Goal: Information Seeking & Learning: Learn about a topic

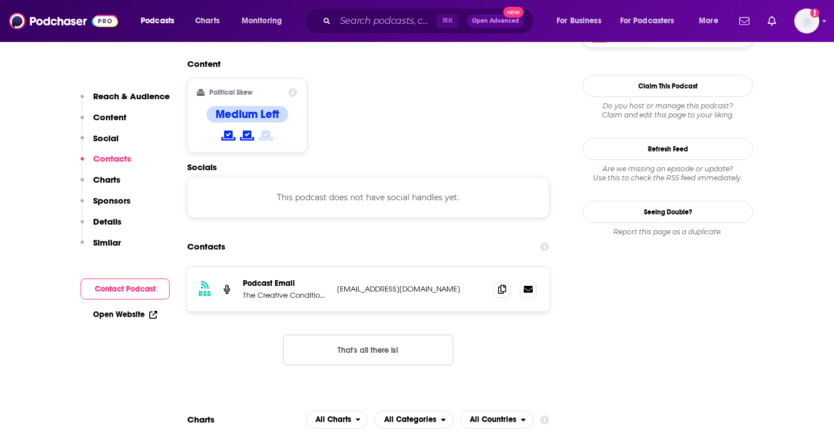
scroll to position [901, 0]
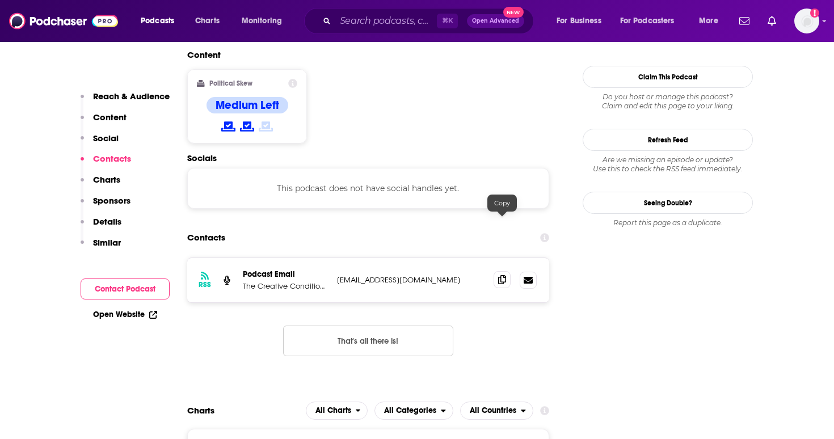
click at [506, 275] on icon at bounding box center [502, 279] width 8 height 9
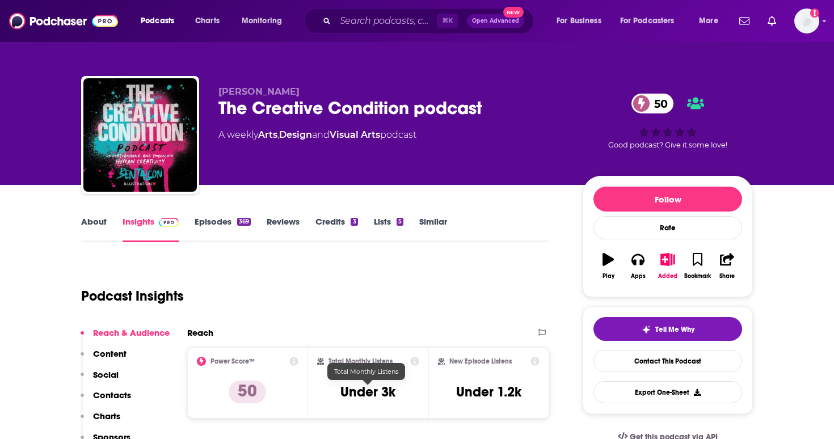
scroll to position [18, 0]
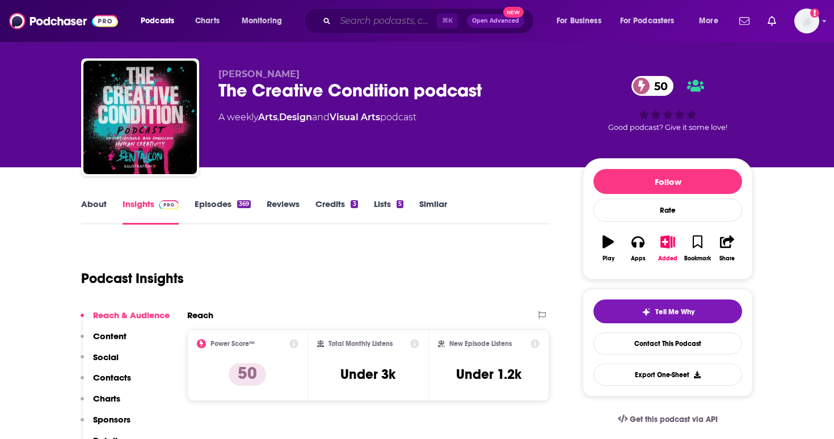
click at [350, 14] on input "Search podcasts, credits, & more..." at bounding box center [386, 21] width 102 height 18
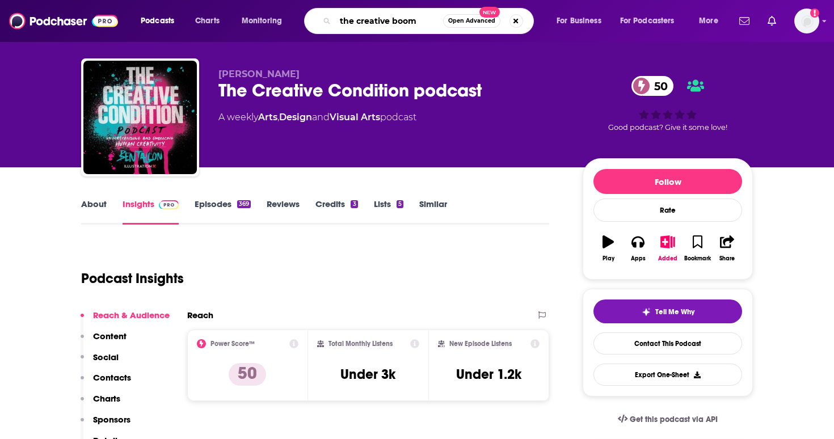
type input "the creative boom"
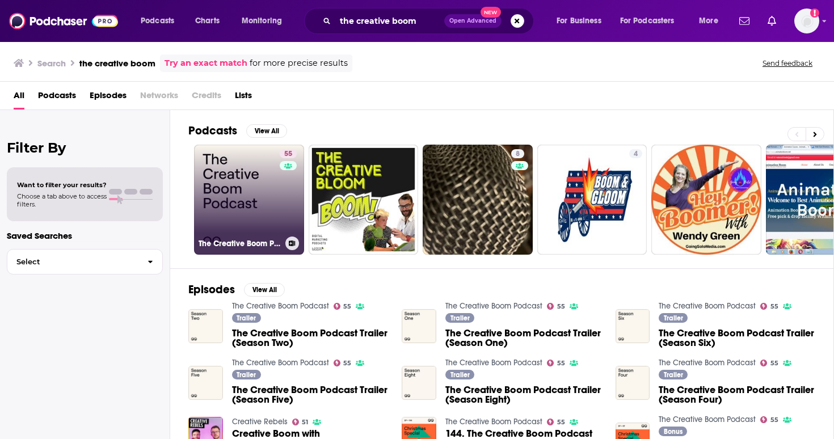
click at [250, 222] on link "55 The Creative Boom Podcast" at bounding box center [249, 200] width 110 height 110
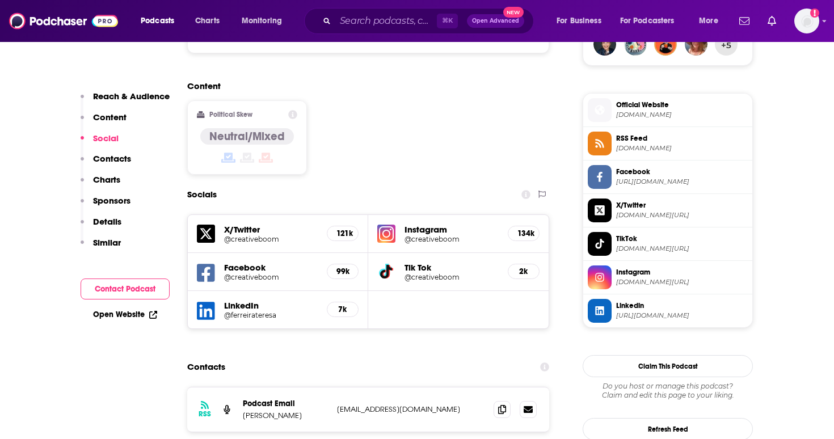
scroll to position [872, 0]
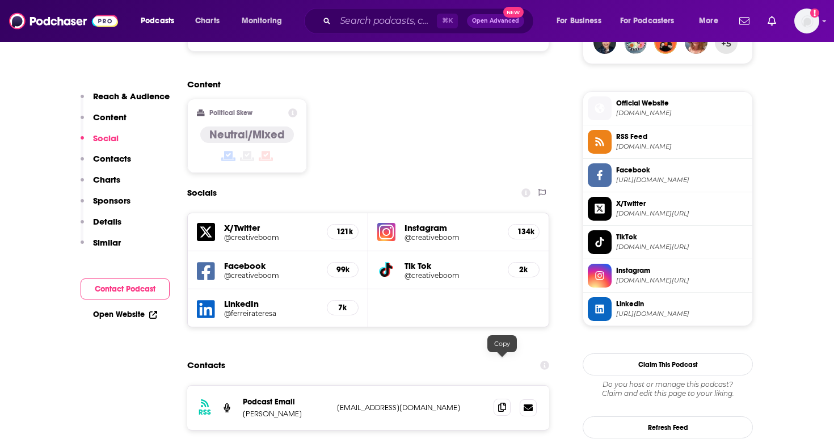
click at [498, 399] on span at bounding box center [502, 407] width 17 height 17
click at [501, 403] on icon at bounding box center [502, 407] width 8 height 9
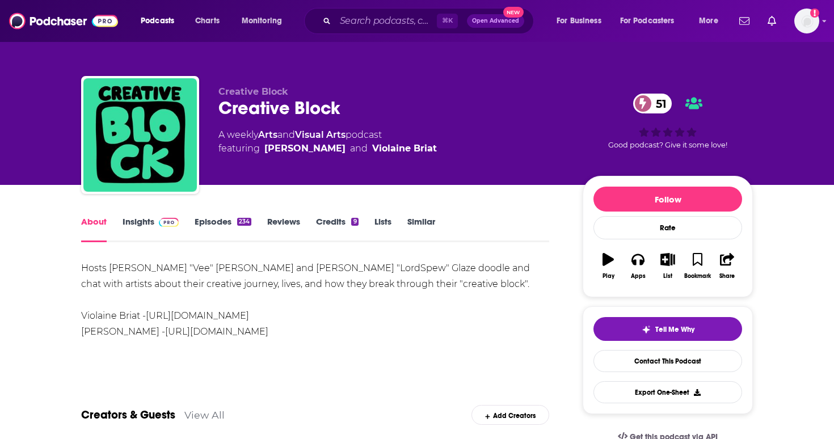
click at [166, 230] on link "Insights" at bounding box center [151, 229] width 56 height 26
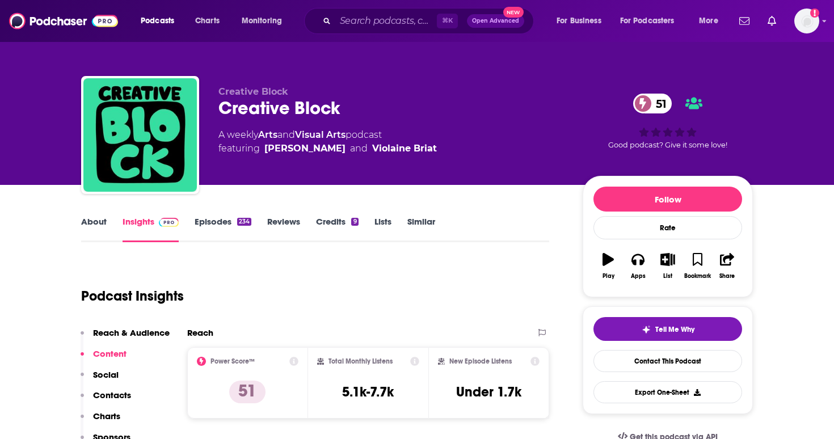
click at [95, 225] on link "About" at bounding box center [94, 229] width 26 height 26
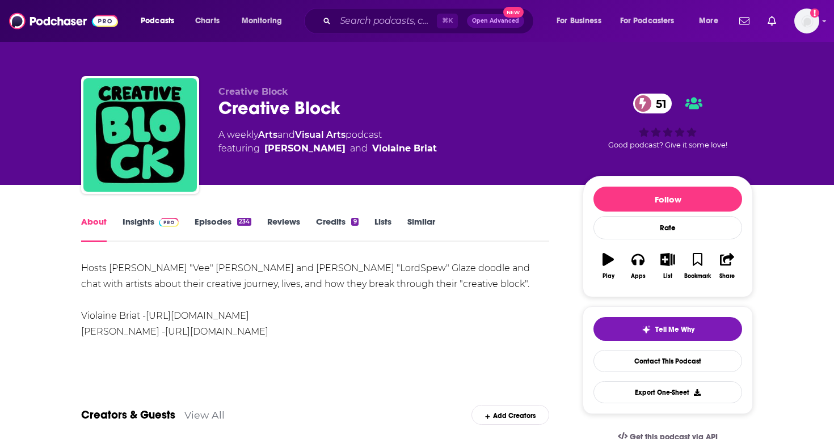
click at [215, 242] on link "Episodes 234" at bounding box center [223, 229] width 57 height 26
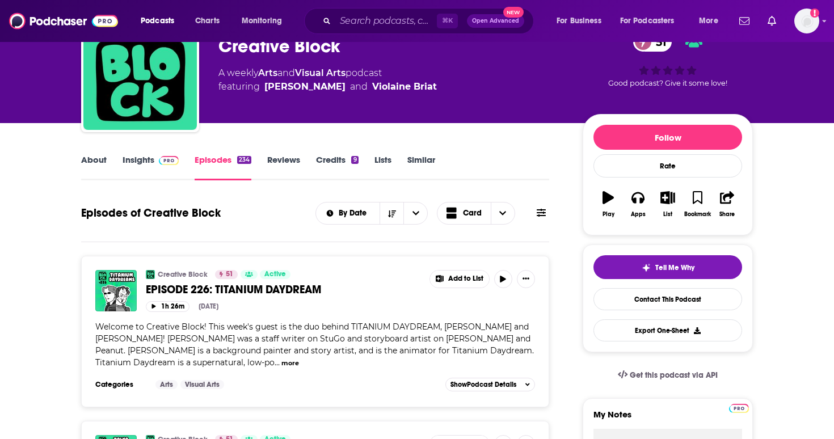
scroll to position [23, 0]
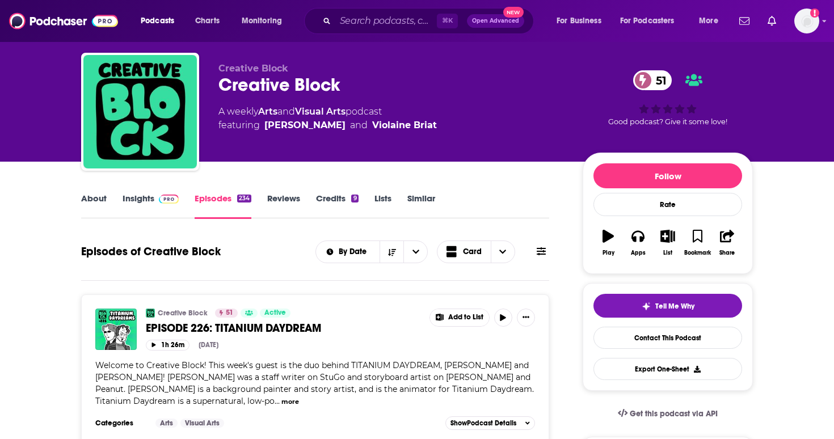
click at [155, 199] on span at bounding box center [166, 198] width 24 height 11
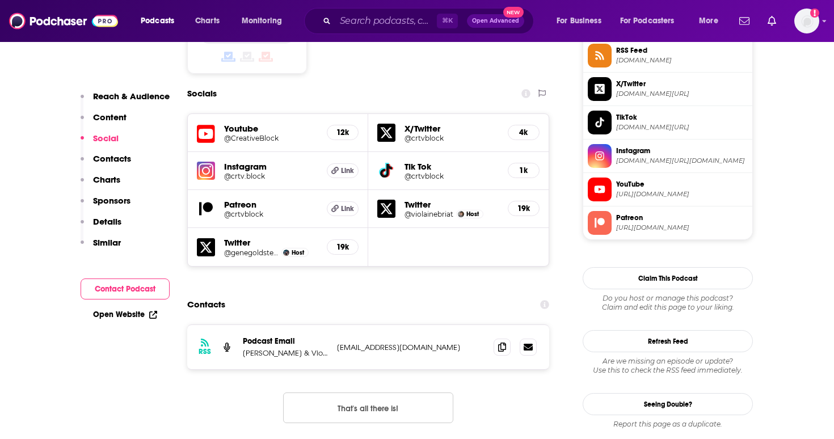
scroll to position [959, 0]
click at [501, 342] on icon at bounding box center [502, 346] width 8 height 9
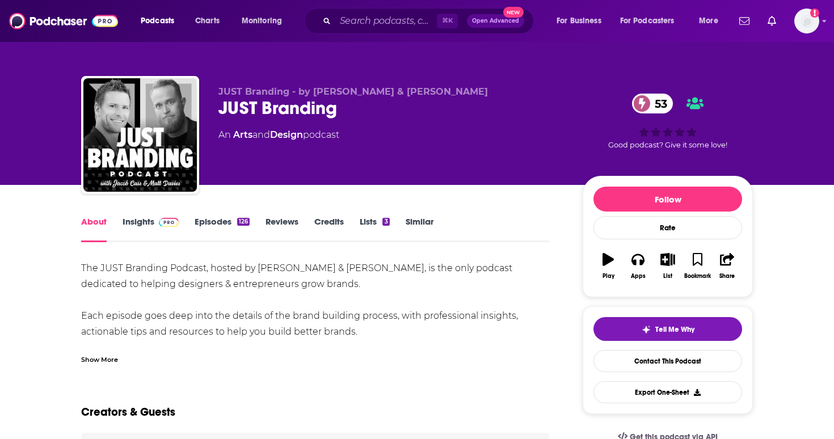
click at [166, 237] on link "Insights" at bounding box center [151, 229] width 56 height 26
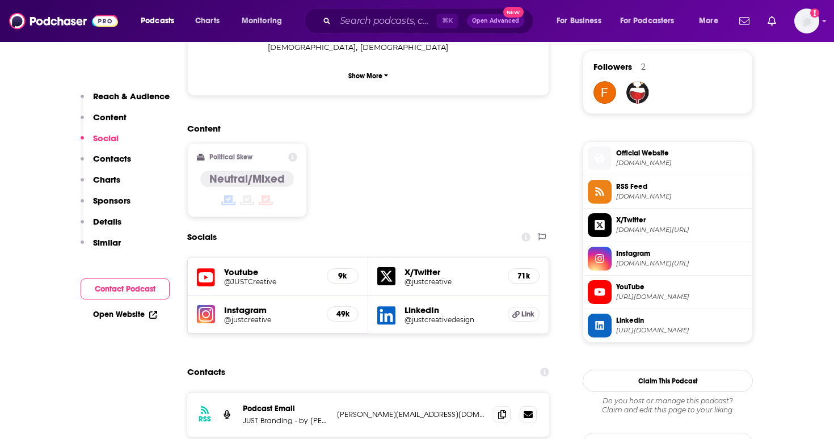
scroll to position [834, 0]
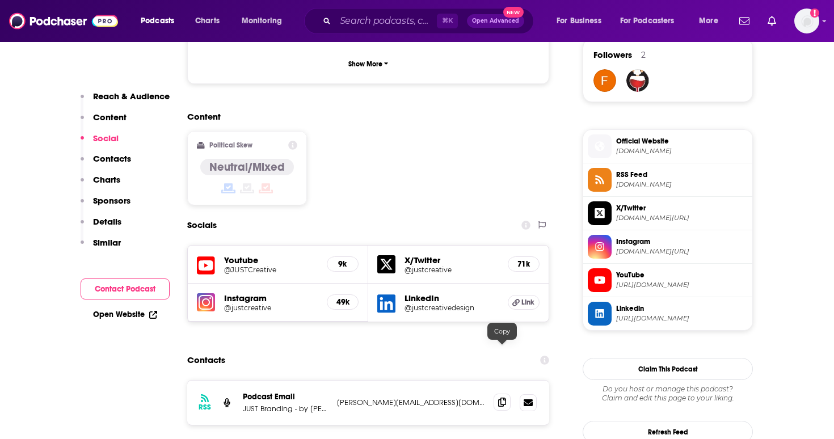
click at [500, 398] on icon at bounding box center [502, 402] width 8 height 9
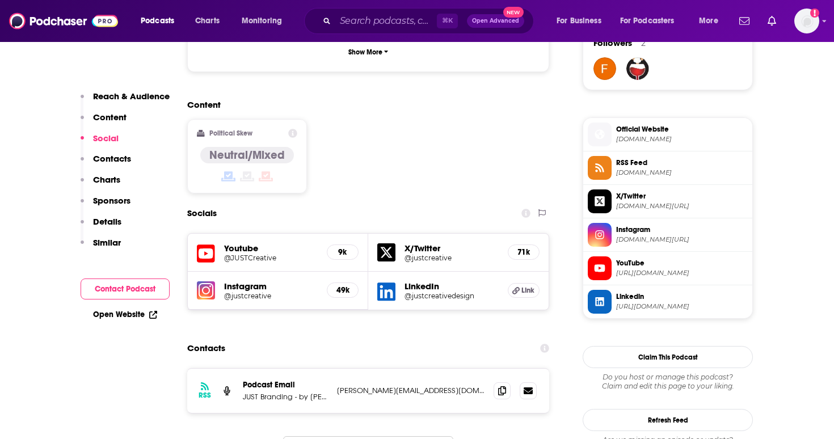
scroll to position [869, 0]
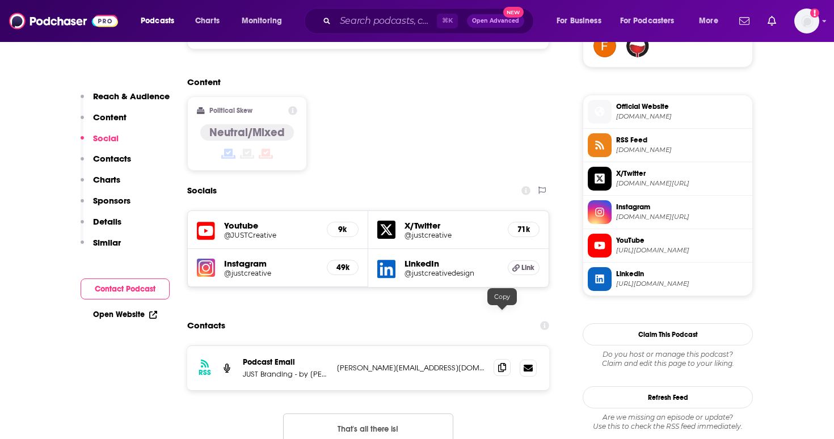
click at [497, 359] on span at bounding box center [502, 367] width 17 height 17
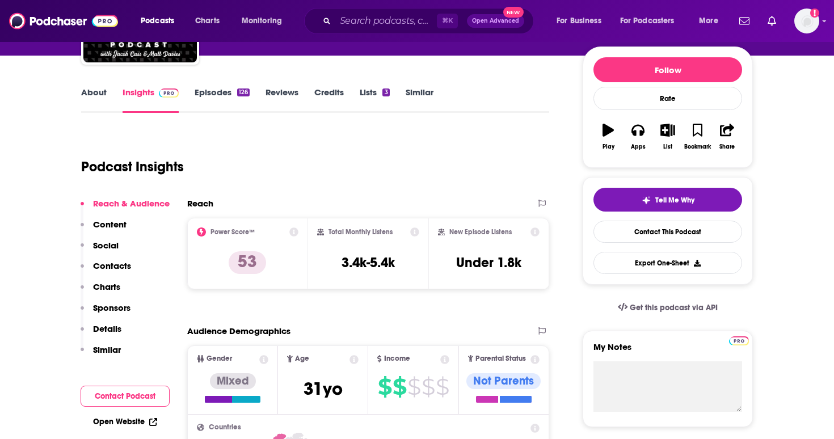
scroll to position [0, 0]
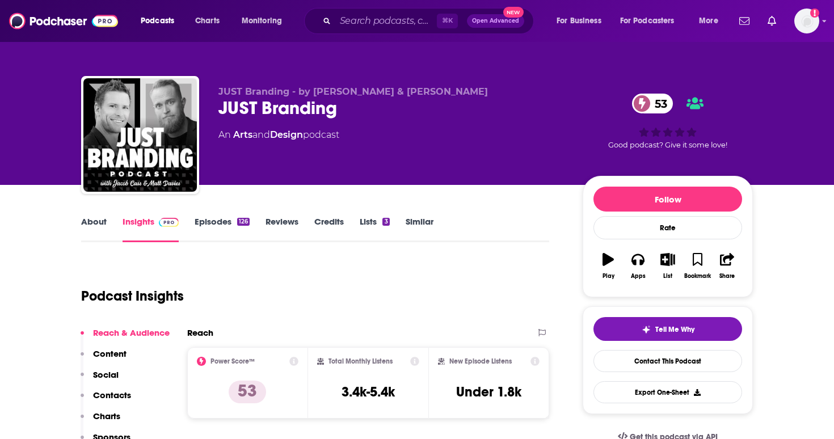
click at [235, 221] on link "Episodes 126" at bounding box center [222, 229] width 55 height 26
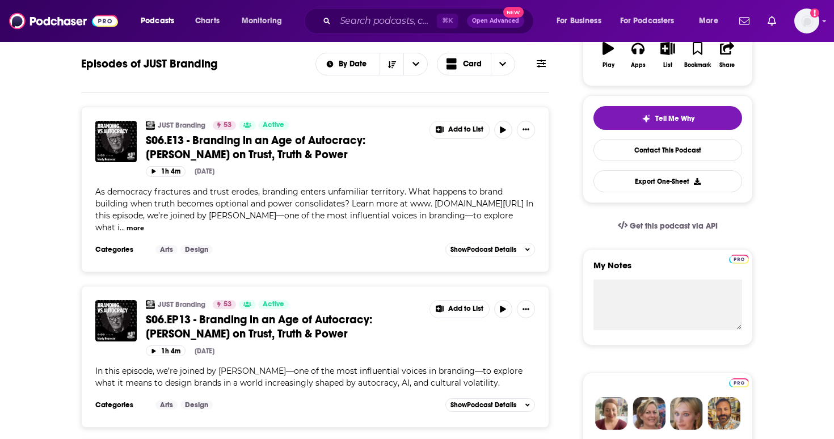
scroll to position [213, 0]
